Goal: Answer question/provide support: Share knowledge or assist other users

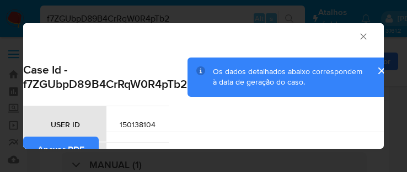
select select "10"
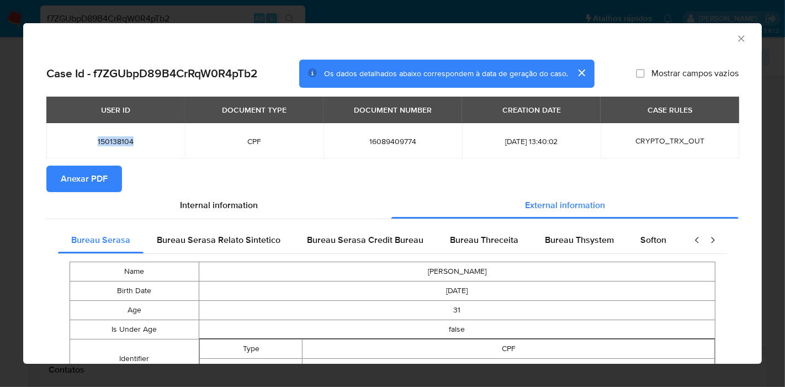
scroll to position [222, 0]
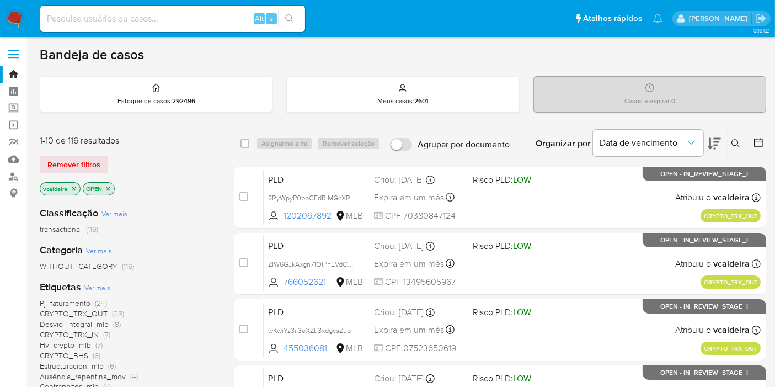
click at [133, 18] on input at bounding box center [172, 19] width 265 height 14
paste input "89rqVFb1kNa0s93q9VKERM8c"
type input "89rqVFb1kNa0s93q9VKERM8c"
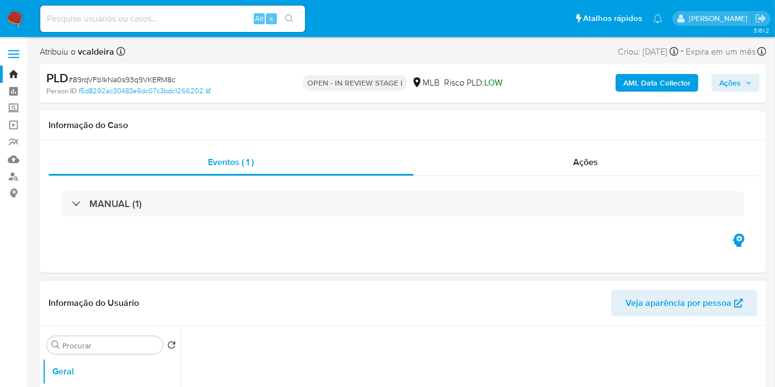
select select "10"
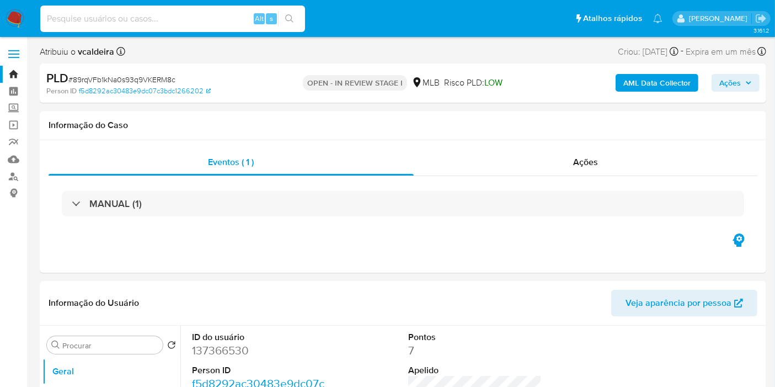
click at [166, 16] on input at bounding box center [172, 19] width 265 height 14
paste input "89rqVFb1kNa0s93q9VKERM8c"
type input "89rqVFb1kNa0s93q9VKERM8c"
click at [234, 349] on dd "137366530" at bounding box center [259, 350] width 134 height 15
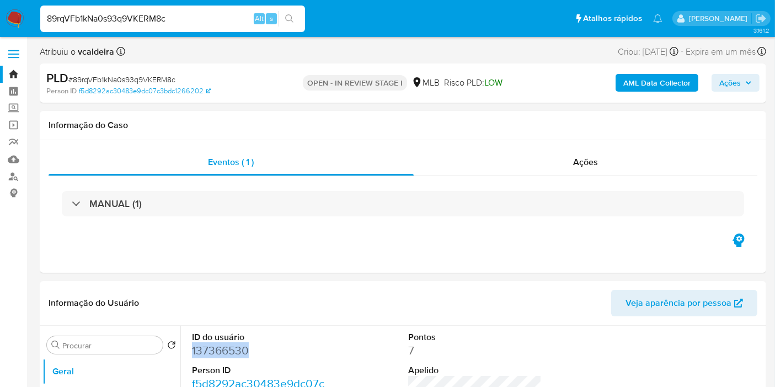
copy dd "137366530"
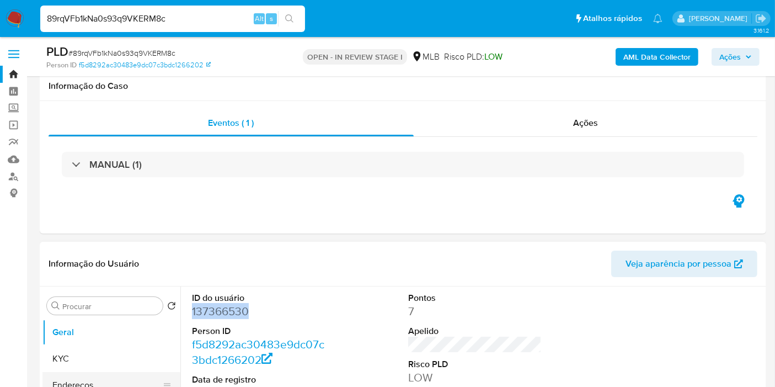
scroll to position [184, 0]
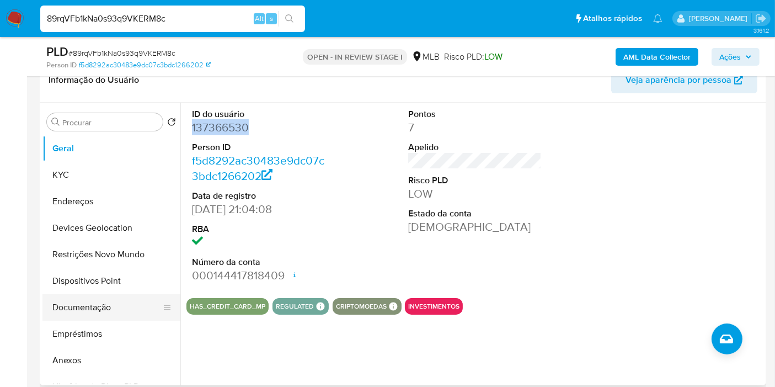
click at [95, 303] on button "Documentação" at bounding box center [106, 307] width 129 height 26
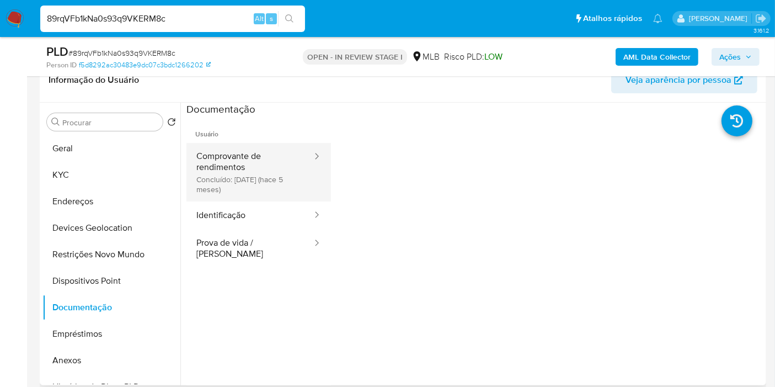
drag, startPoint x: 233, startPoint y: 191, endPoint x: 236, endPoint y: 181, distance: 10.3
click at [233, 190] on button "Comprovante de rendimentos Concluído: 25/04/2025 (hace 5 meses)" at bounding box center [249, 172] width 127 height 58
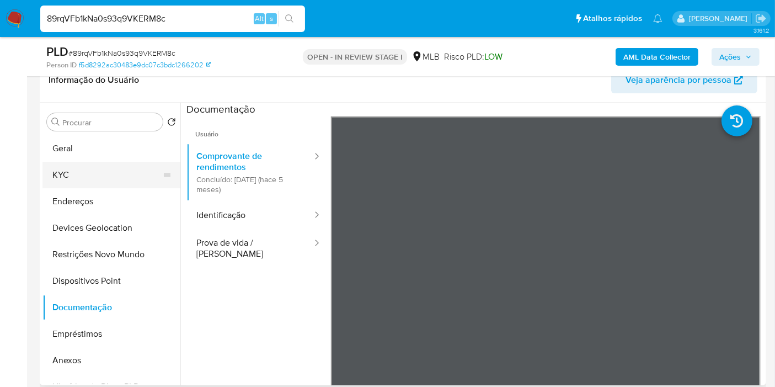
click at [74, 179] on button "KYC" at bounding box center [106, 175] width 129 height 26
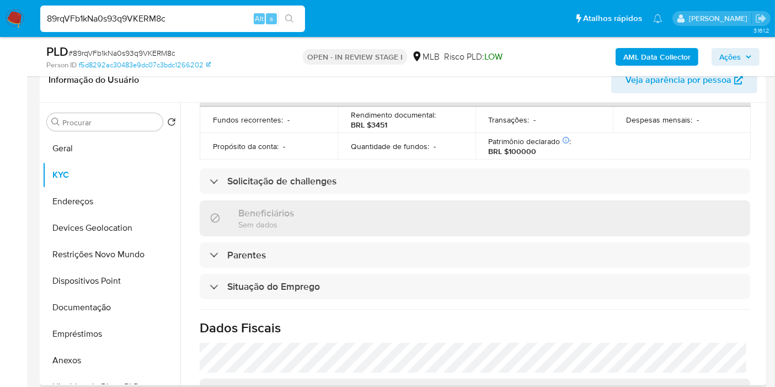
scroll to position [504, 0]
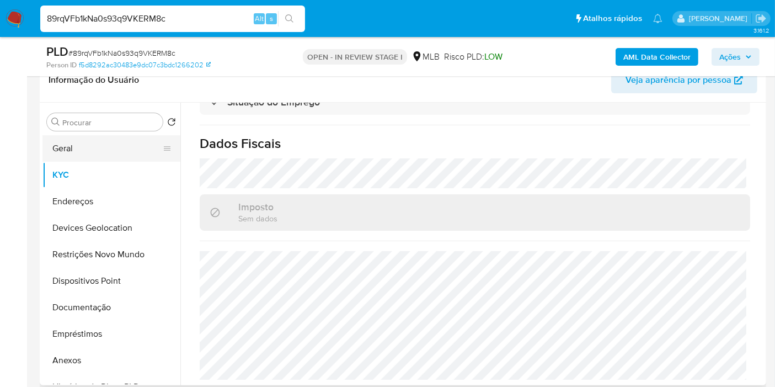
click at [117, 145] on button "Geral" at bounding box center [106, 148] width 129 height 26
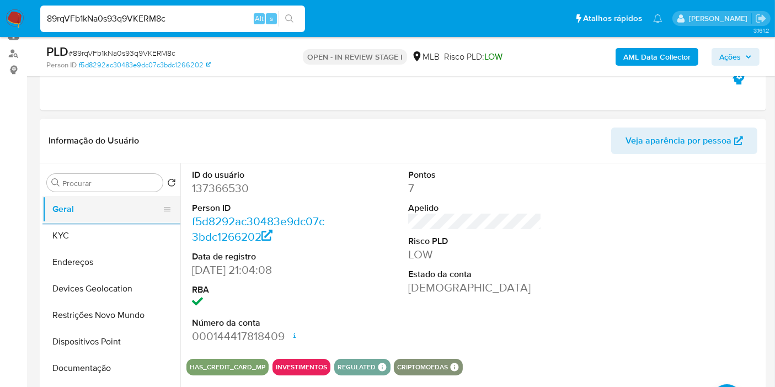
scroll to position [122, 0]
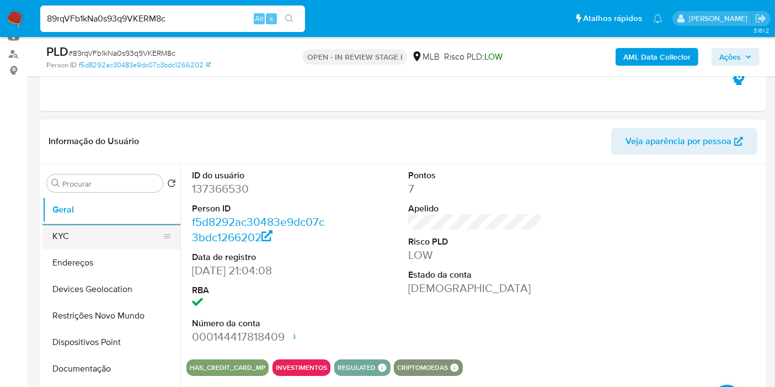
click at [84, 239] on button "KYC" at bounding box center [106, 236] width 129 height 26
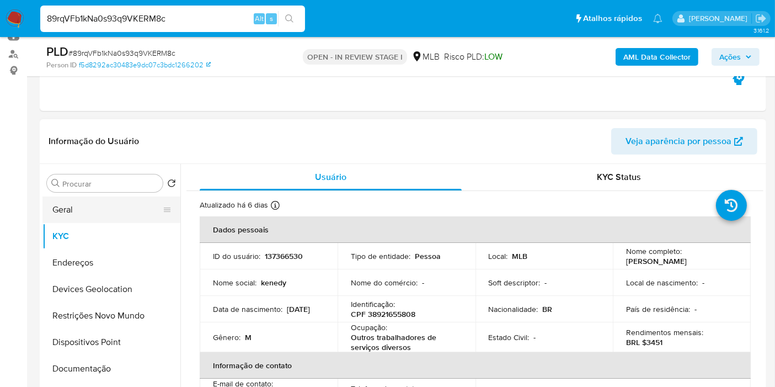
click at [99, 207] on button "Geral" at bounding box center [106, 209] width 129 height 26
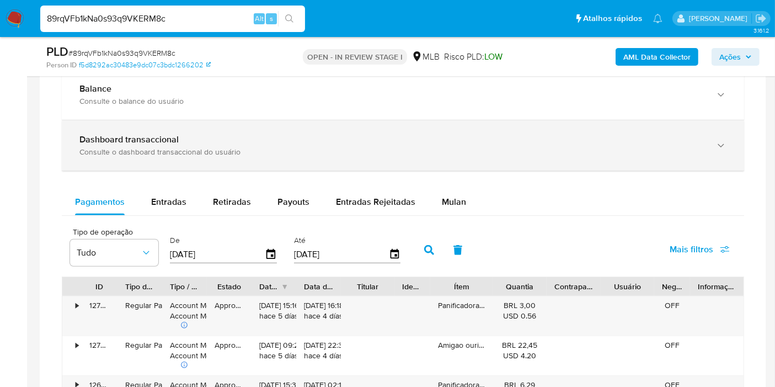
scroll to position [674, 0]
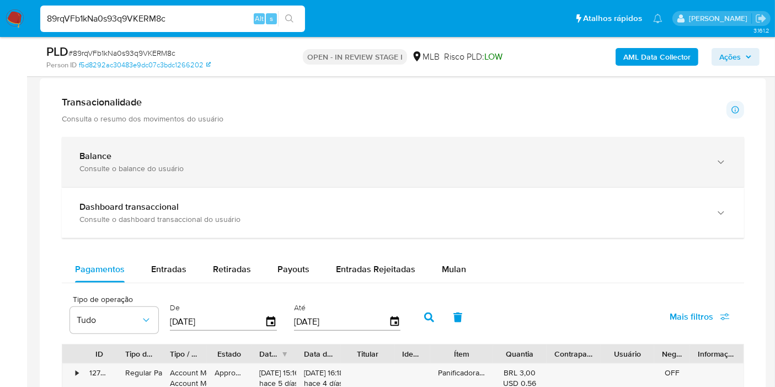
click at [146, 154] on div "Balance" at bounding box center [391, 156] width 625 height 11
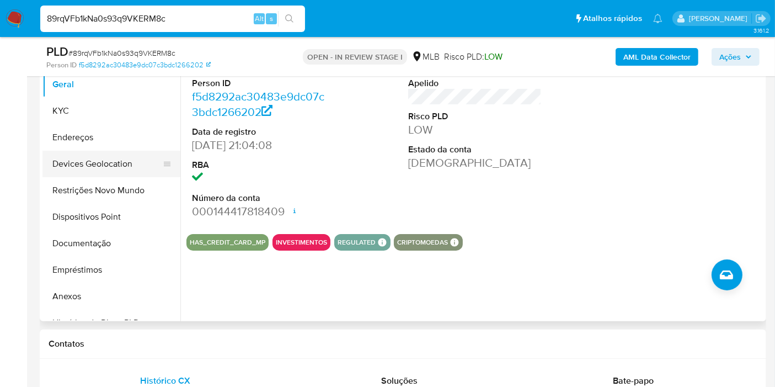
scroll to position [245, 0]
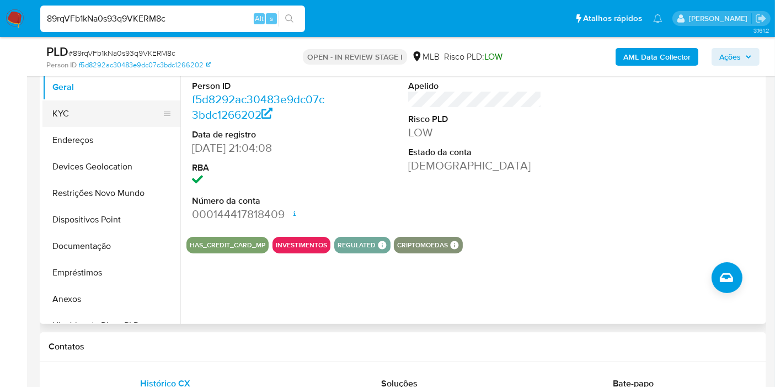
click at [73, 116] on button "KYC" at bounding box center [106, 113] width 129 height 26
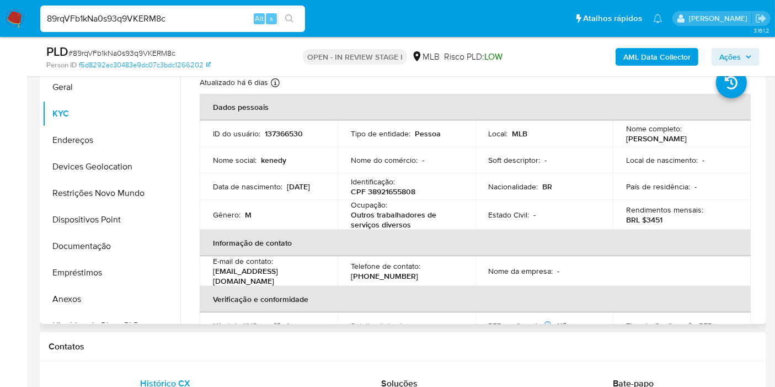
click at [380, 193] on p "CPF 38921655808" at bounding box center [383, 191] width 65 height 10
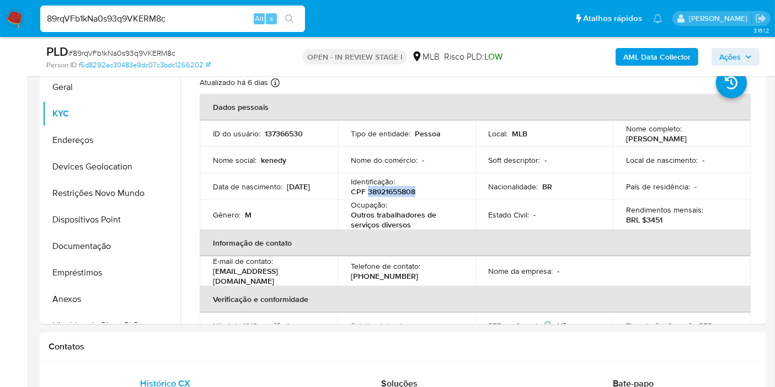
copy p "38921655808"
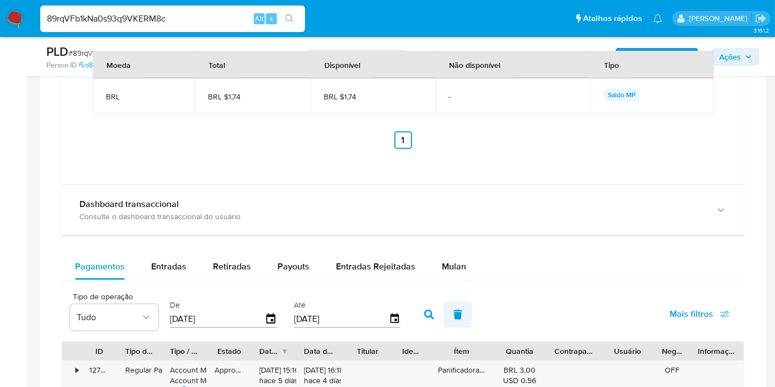
scroll to position [1103, 0]
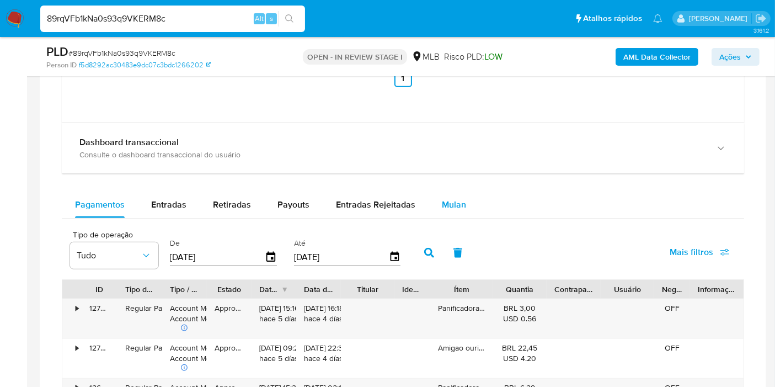
click at [451, 206] on span "Mulan" at bounding box center [454, 204] width 24 height 13
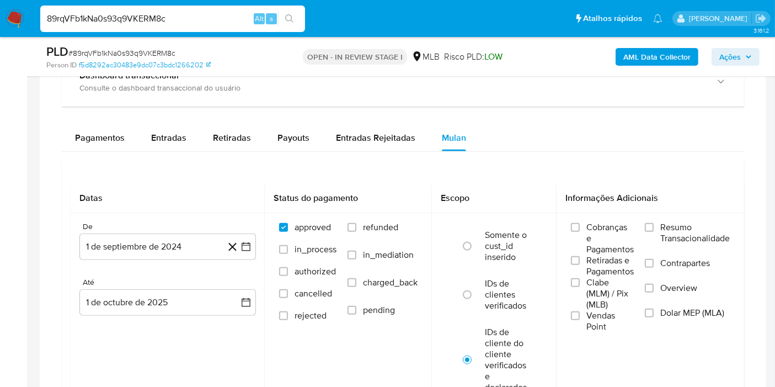
scroll to position [1226, 0]
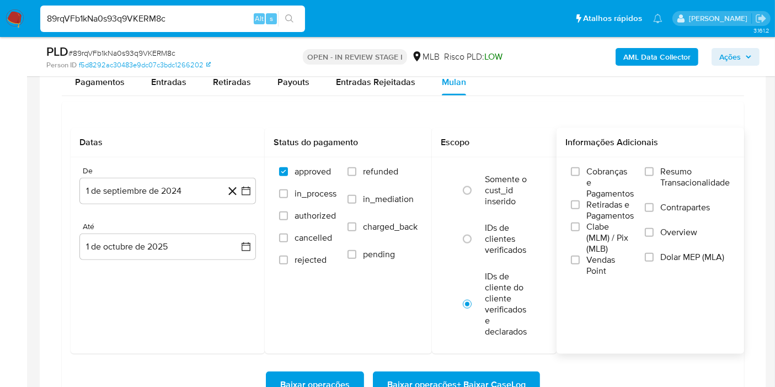
click at [673, 177] on span "Resumo Transacionalidade" at bounding box center [695, 177] width 70 height 22
click at [654, 176] on input "Resumo Transacionalidade" at bounding box center [649, 171] width 9 height 9
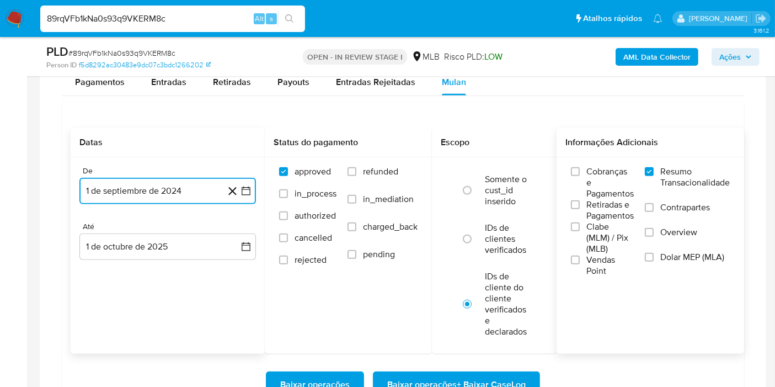
click at [159, 186] on button "1 de septiembre de 2024" at bounding box center [167, 191] width 177 height 26
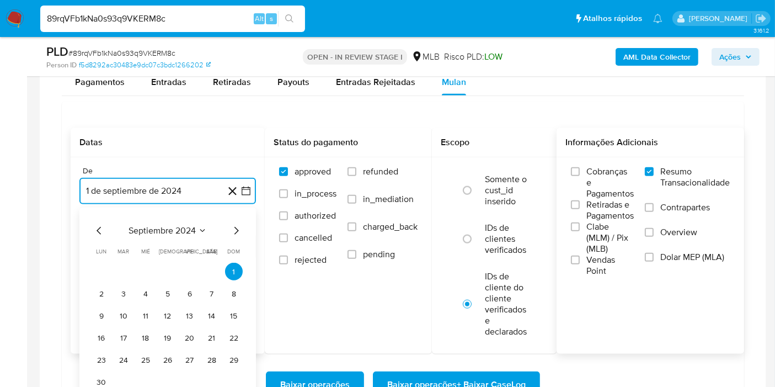
click at [174, 227] on span "septiembre 2024" at bounding box center [162, 230] width 67 height 11
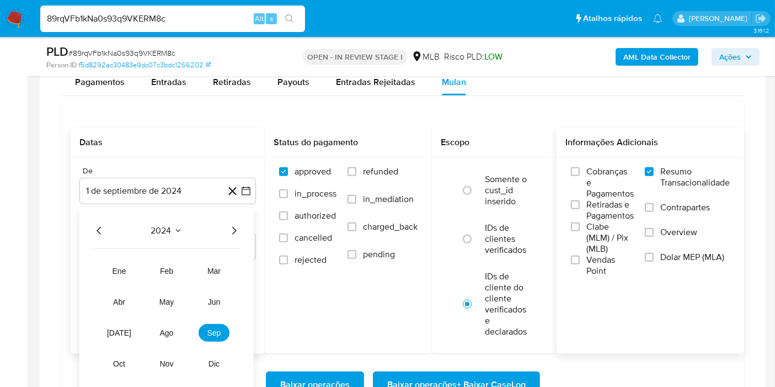
click at [232, 226] on icon "Año siguiente" at bounding box center [233, 230] width 13 height 13
click at [122, 271] on span "ene" at bounding box center [120, 270] width 14 height 9
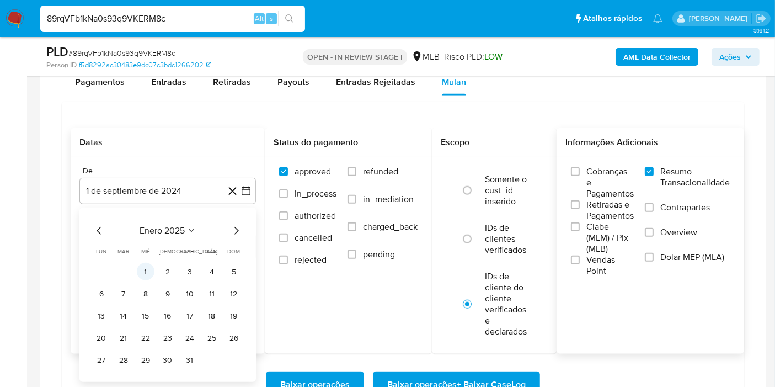
click at [146, 269] on button "1" at bounding box center [146, 272] width 18 height 18
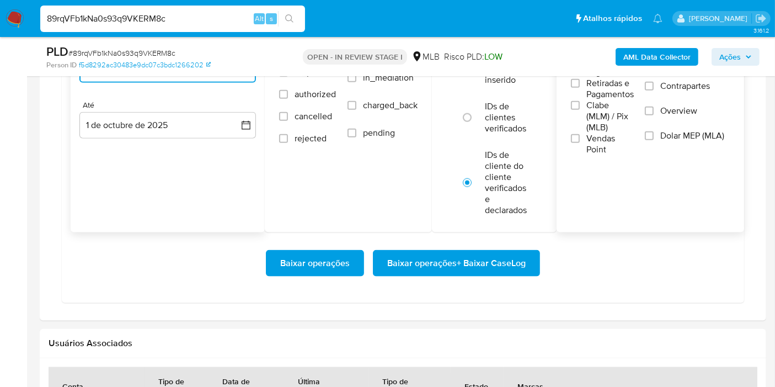
scroll to position [1348, 0]
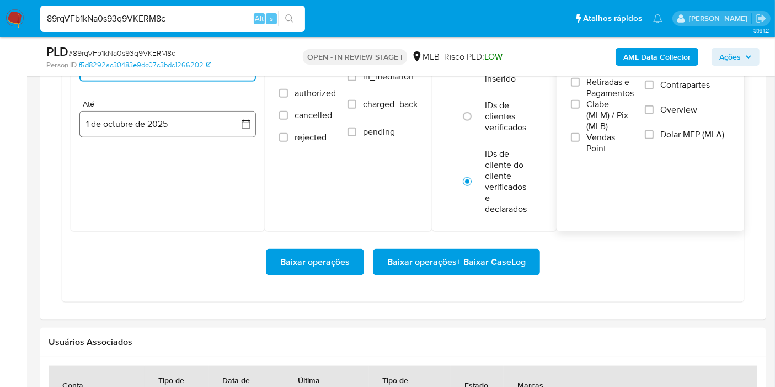
click at [135, 126] on button "1 de octubre de 2025" at bounding box center [167, 124] width 177 height 26
click at [176, 162] on span "octubre 2025" at bounding box center [162, 163] width 54 height 11
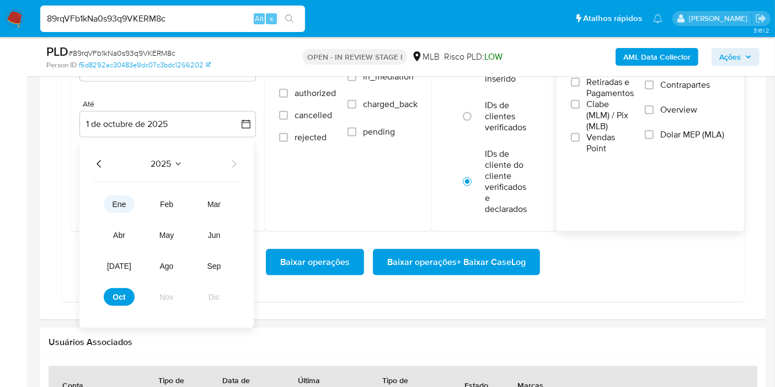
click at [120, 200] on span "ene" at bounding box center [120, 204] width 14 height 9
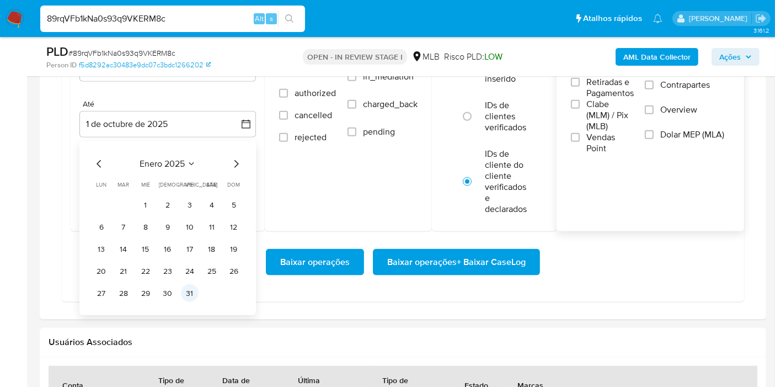
click at [196, 290] on button "31" at bounding box center [190, 293] width 18 height 18
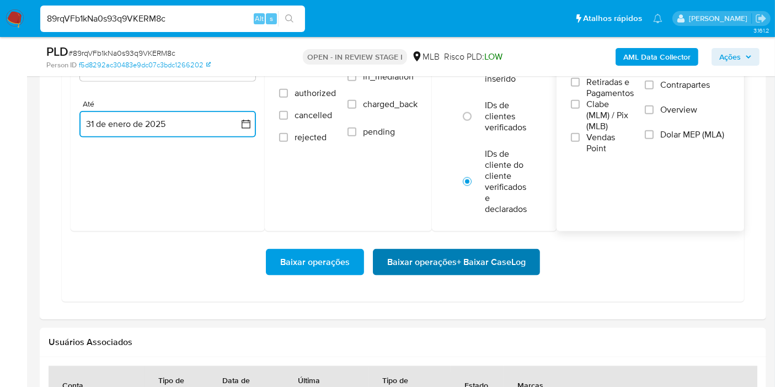
click at [430, 260] on span "Baixar operações + Baixar CaseLog" at bounding box center [456, 262] width 138 height 24
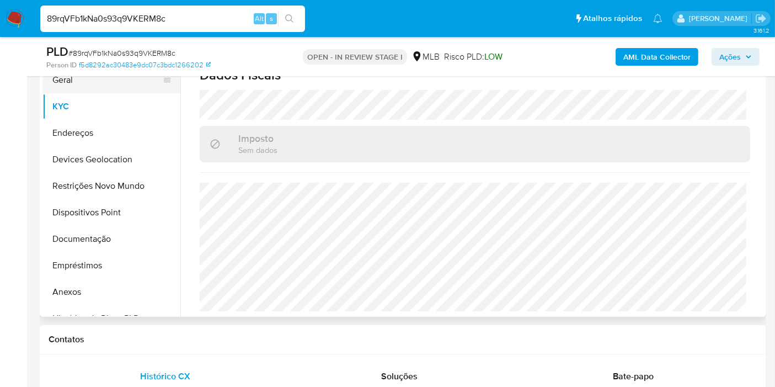
scroll to position [122, 0]
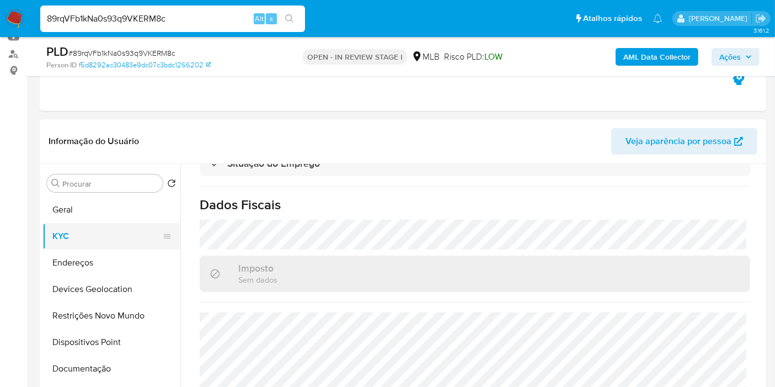
click at [102, 234] on button "KYC" at bounding box center [106, 236] width 129 height 26
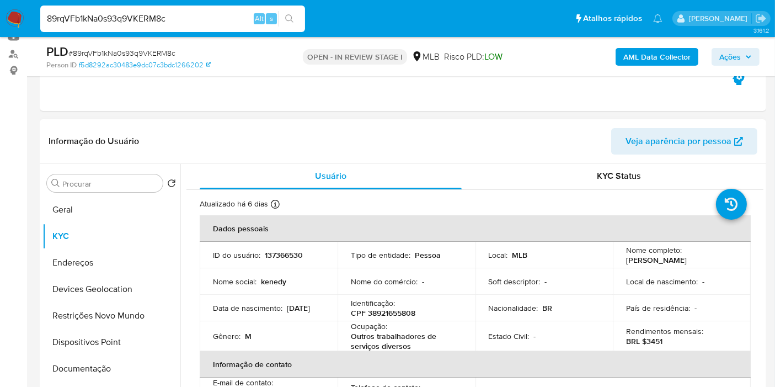
scroll to position [0, 0]
drag, startPoint x: 685, startPoint y: 261, endPoint x: 616, endPoint y: 260, distance: 69.0
click at [616, 260] on td "Nome completo : Kenedy Ferreira Reis" at bounding box center [682, 256] width 138 height 26
copy p "Kenedy Ferreira Reis"
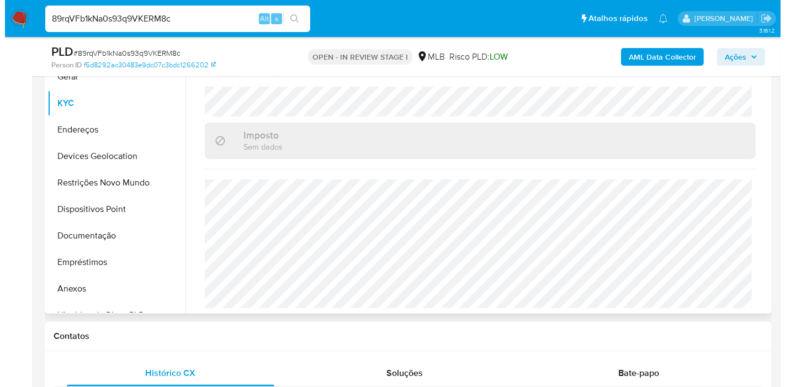
scroll to position [306, 0]
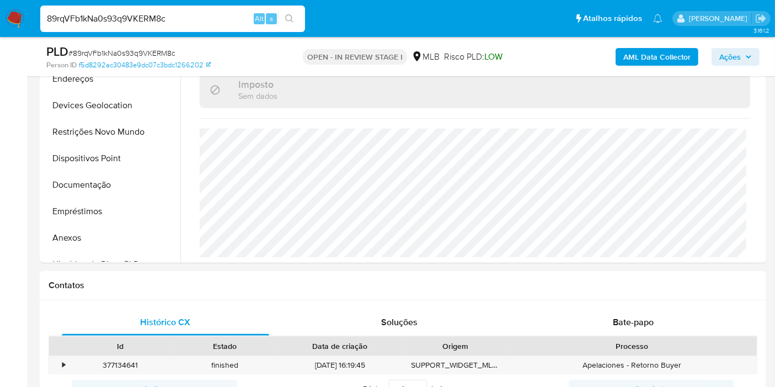
click at [641, 51] on b "AML Data Collector" at bounding box center [656, 57] width 67 height 18
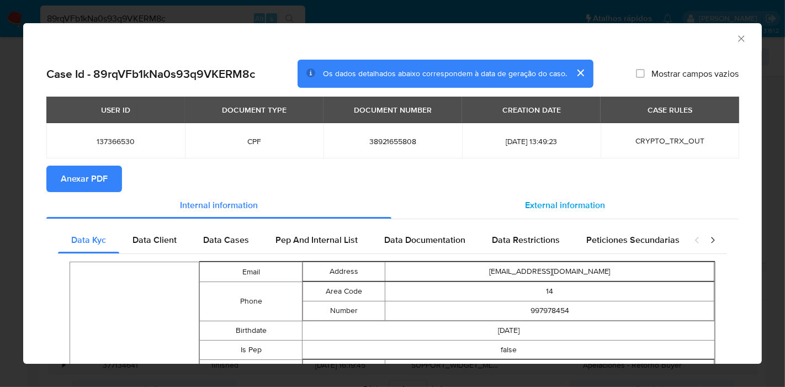
click at [550, 211] on div "External information" at bounding box center [564, 205] width 347 height 26
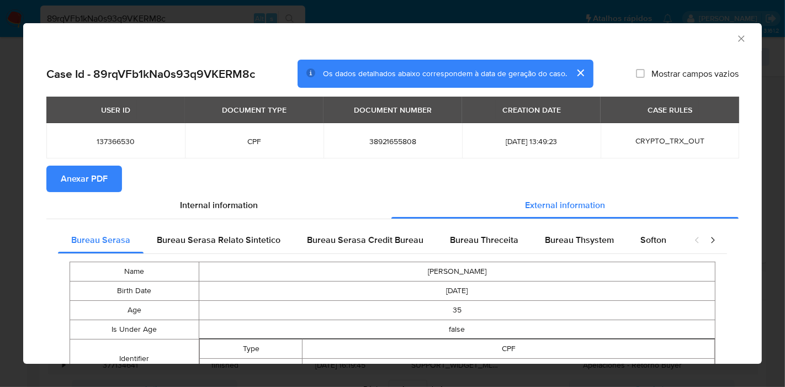
click at [109, 180] on button "Anexar PDF" at bounding box center [84, 179] width 76 height 26
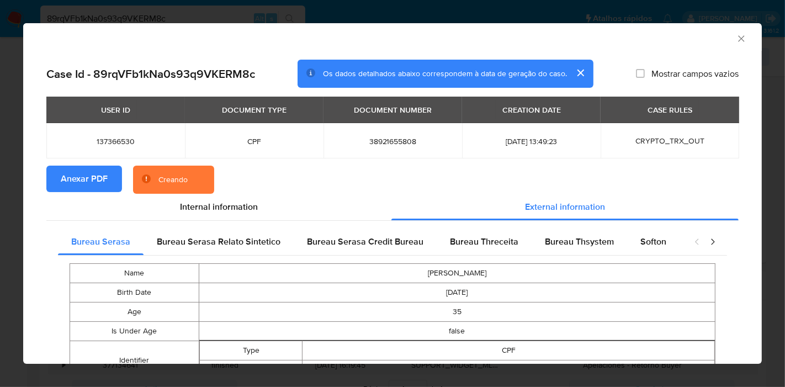
scroll to position [0, 371]
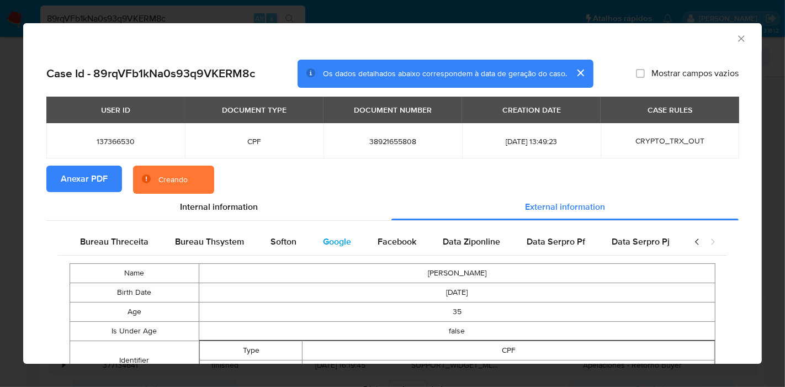
click at [324, 243] on span "Google" at bounding box center [337, 241] width 28 height 13
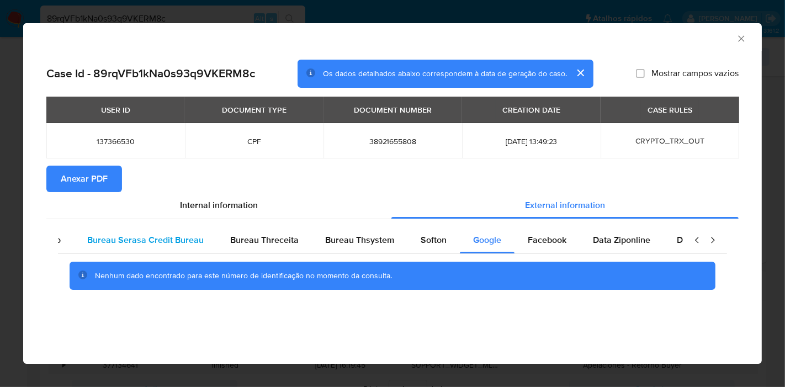
scroll to position [0, 0]
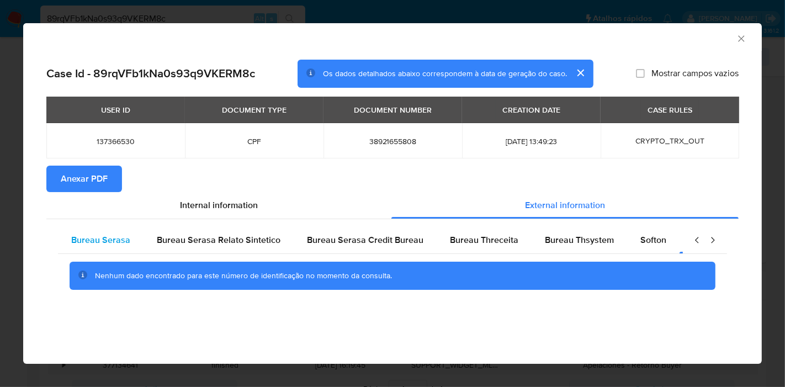
click at [124, 240] on span "Bureau Serasa" at bounding box center [100, 239] width 59 height 13
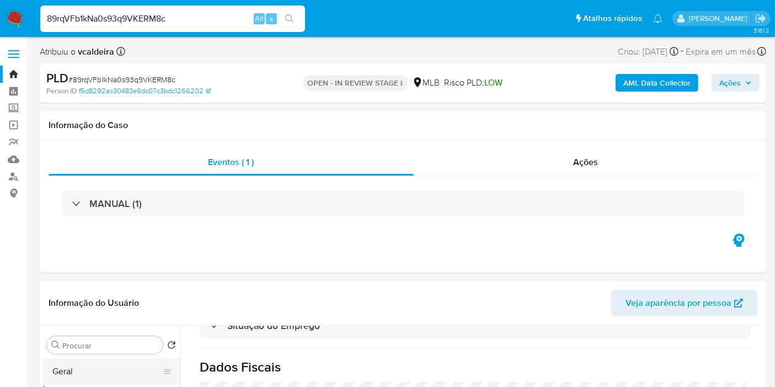
click at [56, 367] on button "Geral" at bounding box center [106, 371] width 129 height 26
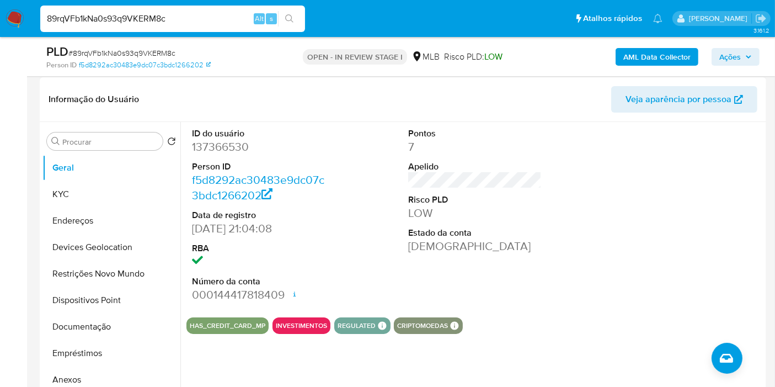
scroll to position [184, 0]
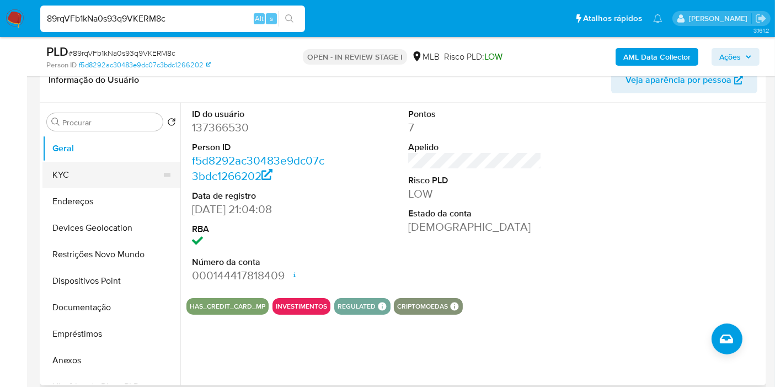
drag, startPoint x: 96, startPoint y: 173, endPoint x: 111, endPoint y: 161, distance: 19.6
click at [96, 173] on button "KYC" at bounding box center [106, 175] width 129 height 26
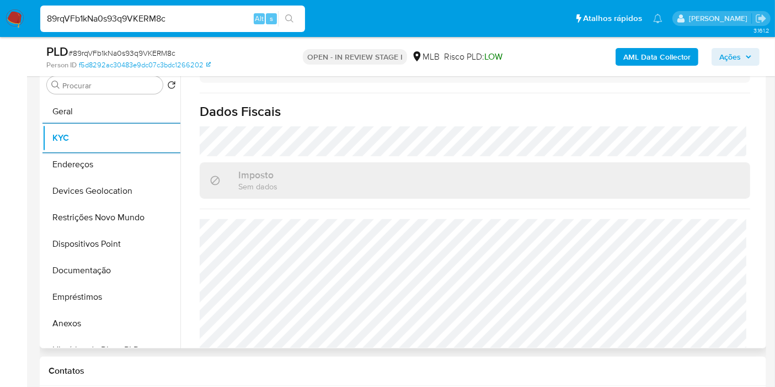
scroll to position [504, 0]
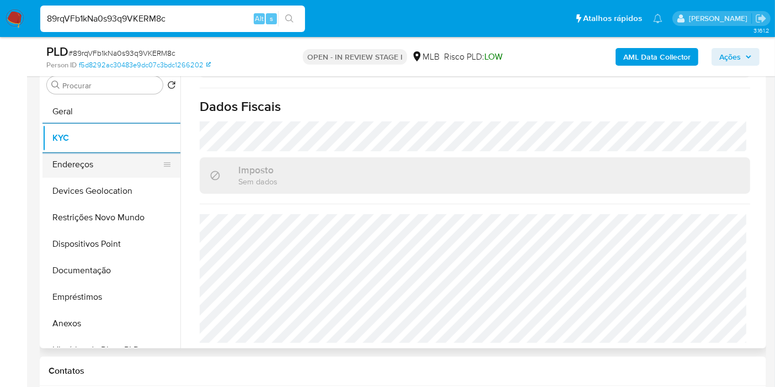
click at [81, 166] on button "Endereços" at bounding box center [106, 164] width 129 height 26
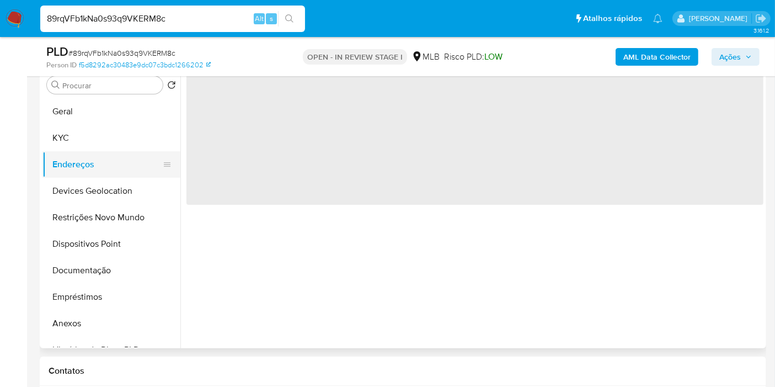
scroll to position [0, 0]
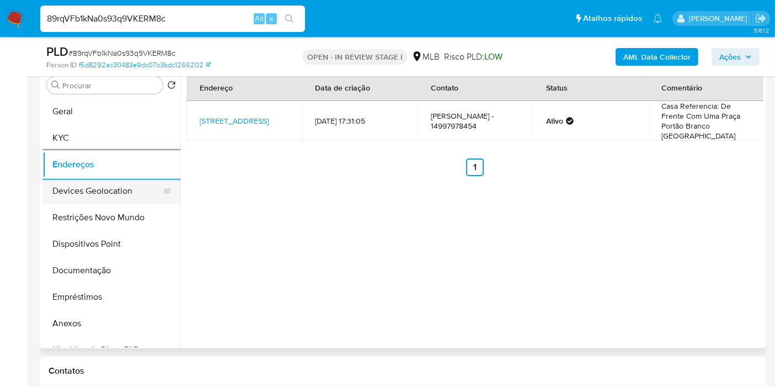
click at [114, 190] on button "Devices Geolocation" at bounding box center [106, 191] width 129 height 26
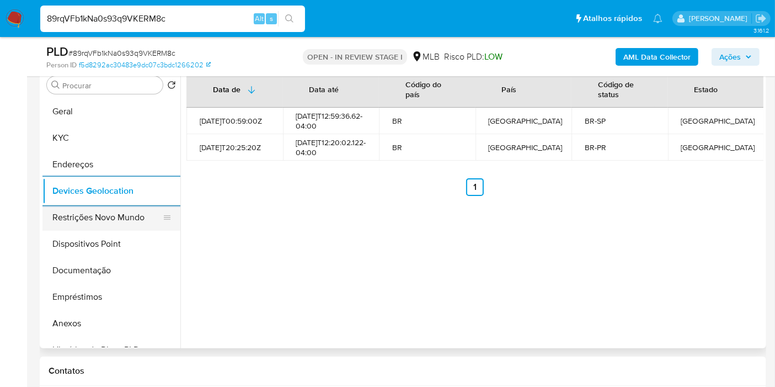
click at [93, 221] on button "Restrições Novo Mundo" at bounding box center [106, 217] width 129 height 26
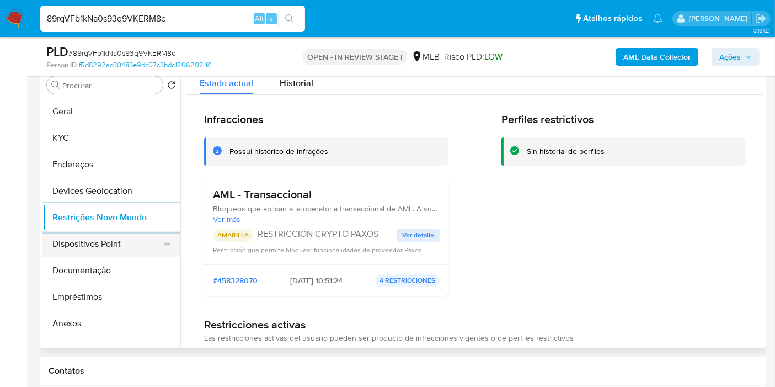
click at [86, 243] on button "Dispositivos Point" at bounding box center [106, 244] width 129 height 26
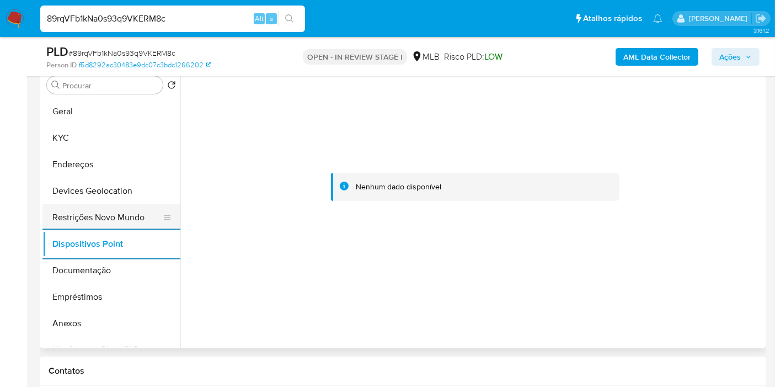
click at [71, 215] on button "Restrições Novo Mundo" at bounding box center [106, 217] width 129 height 26
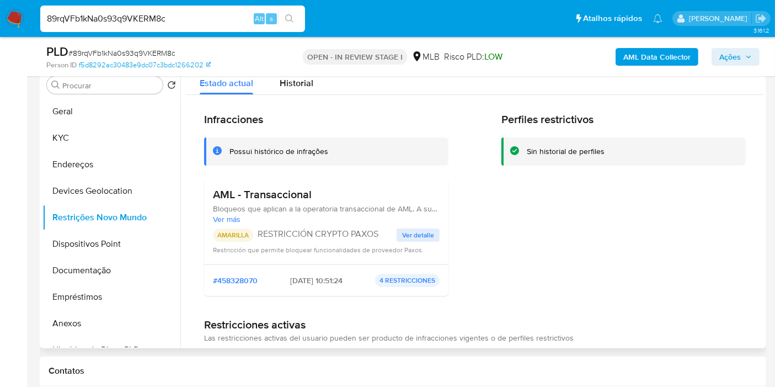
drag, startPoint x: 321, startPoint y: 198, endPoint x: 227, endPoint y: 171, distance: 97.5
click at [192, 192] on div "Infracciones Possui histórico de infrações AML - Transaccional Bloqueos que apl…" at bounding box center [474, 288] width 577 height 387
click at [72, 139] on button "KYC" at bounding box center [106, 138] width 129 height 26
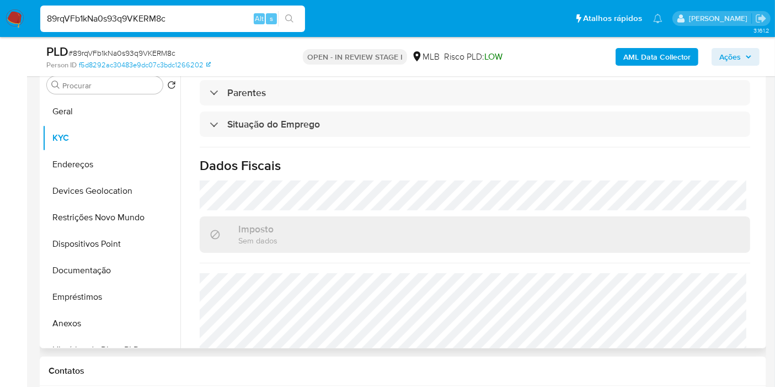
scroll to position [504, 0]
